Goal: Find specific page/section

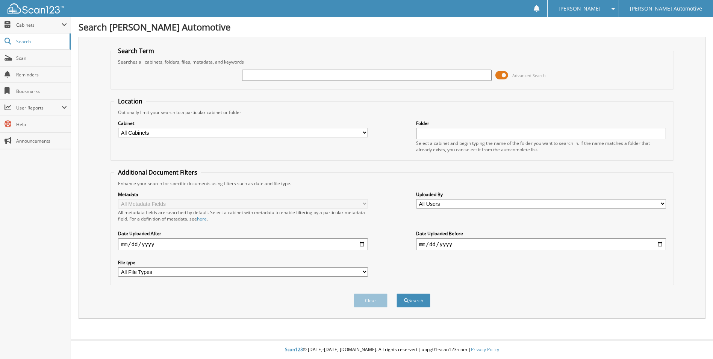
click at [268, 74] on input "text" at bounding box center [367, 75] width 250 height 11
type input "[PERSON_NAME]"
click at [396, 293] on button "Search" at bounding box center [413, 300] width 34 height 14
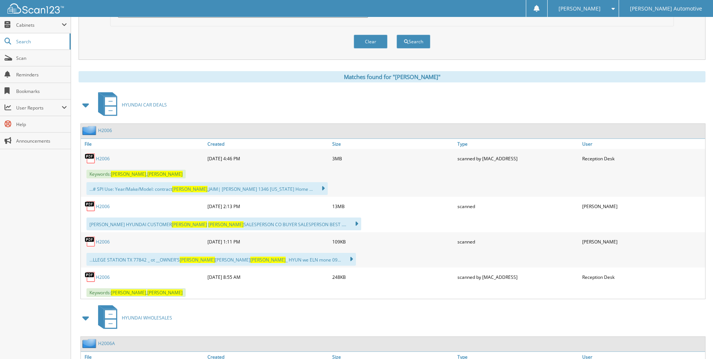
scroll to position [263, 0]
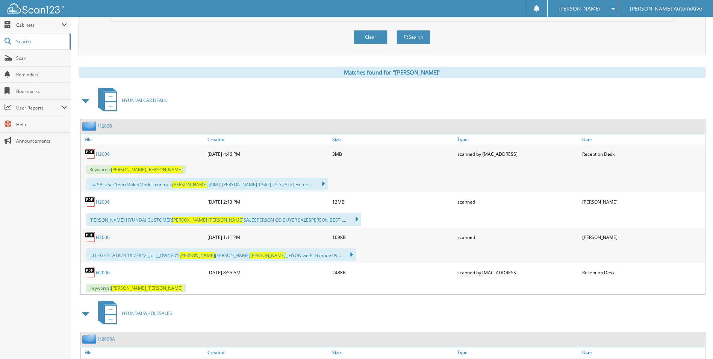
click at [108, 205] on link "H2006" at bounding box center [103, 201] width 14 height 6
click at [33, 26] on span "Cabinets" at bounding box center [38, 25] width 45 height 6
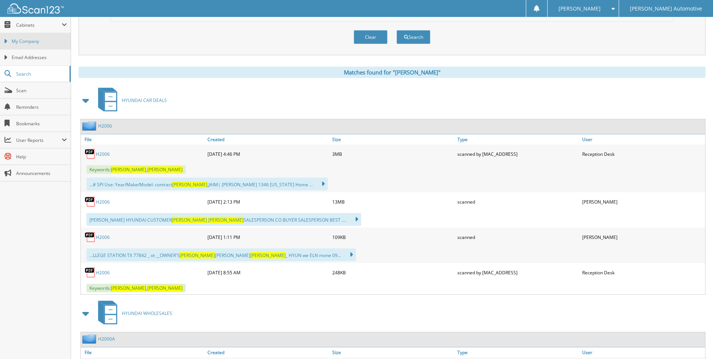
click at [30, 43] on span "My Company" at bounding box center [39, 41] width 55 height 7
